Goal: Information Seeking & Learning: Learn about a topic

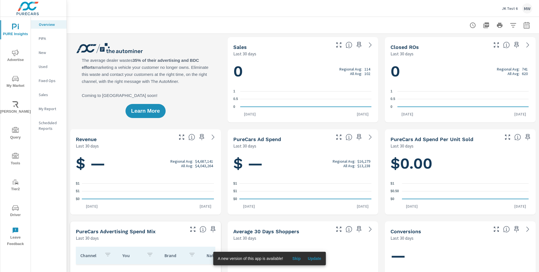
scroll to position [0, 0]
click at [15, 212] on span "Driver" at bounding box center [15, 211] width 27 height 14
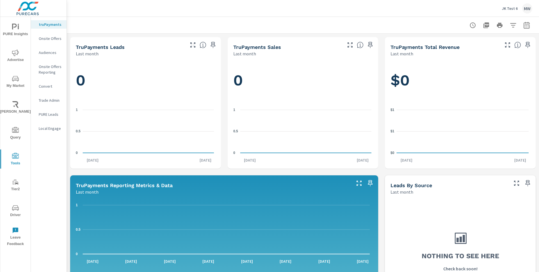
click at [18, 207] on icon "nav menu" at bounding box center [15, 207] width 7 height 7
click at [13, 207] on icon "nav menu" at bounding box center [15, 207] width 7 height 7
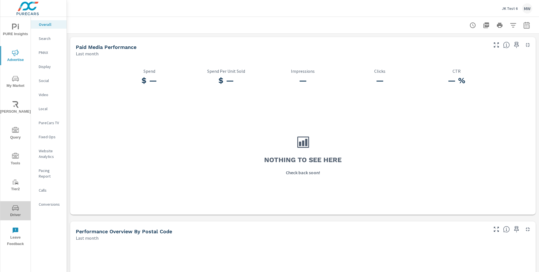
click at [16, 212] on span "Driver" at bounding box center [15, 211] width 27 height 14
click at [10, 211] on span "Driver" at bounding box center [15, 211] width 27 height 14
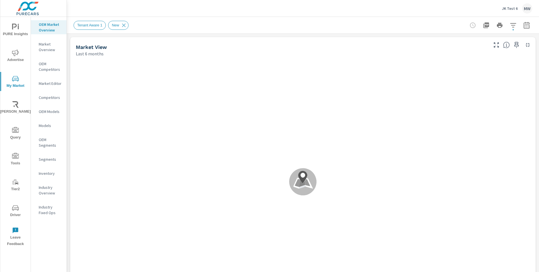
click at [15, 153] on icon "nav menu" at bounding box center [15, 156] width 7 height 7
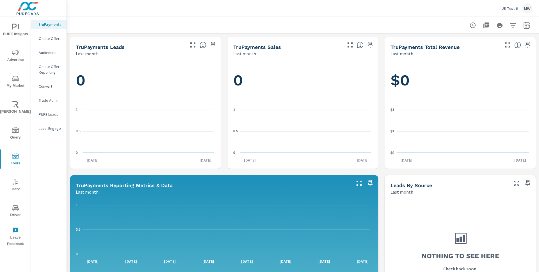
click at [17, 57] on span "Advertise" at bounding box center [15, 56] width 27 height 14
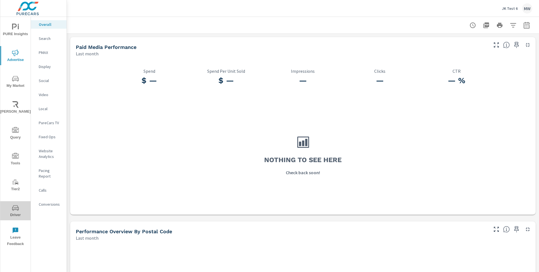
click at [14, 209] on icon "nav menu" at bounding box center [15, 207] width 7 height 7
